Goal: Transaction & Acquisition: Purchase product/service

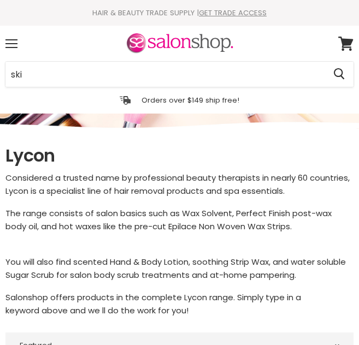
select select "manual"
type input "skinca"
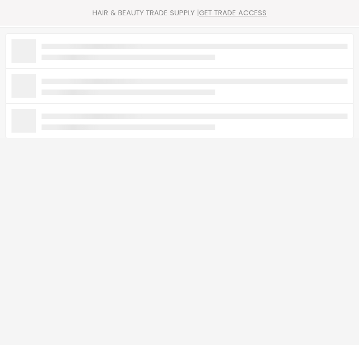
type input "r"
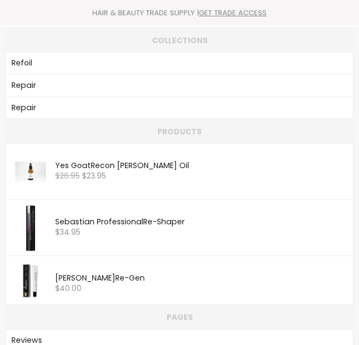
type input "ski"
click at [358, 10] on div "HAIR & BEAUTY TRADE SUPPLY | GET TRADE ACCESS" at bounding box center [179, 12] width 359 height 9
click at [323, 4] on div "HAIR & BEAUTY TRADE SUPPLY | GET TRADE ACCESS HAIR & BEAUTY TRADE SUPPLY | GET …" at bounding box center [179, 13] width 359 height 26
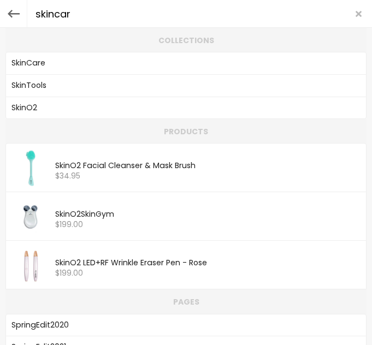
type input "skincare"
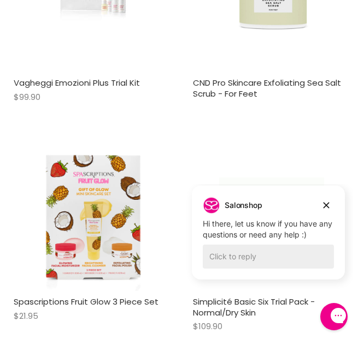
scroll to position [336, 0]
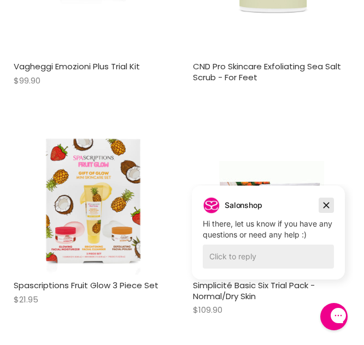
click at [327, 203] on icon "Dismiss campaign" at bounding box center [326, 205] width 11 height 13
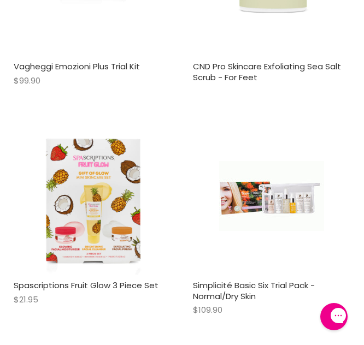
scroll to position [0, 0]
